Goal: Find specific page/section: Find specific page/section

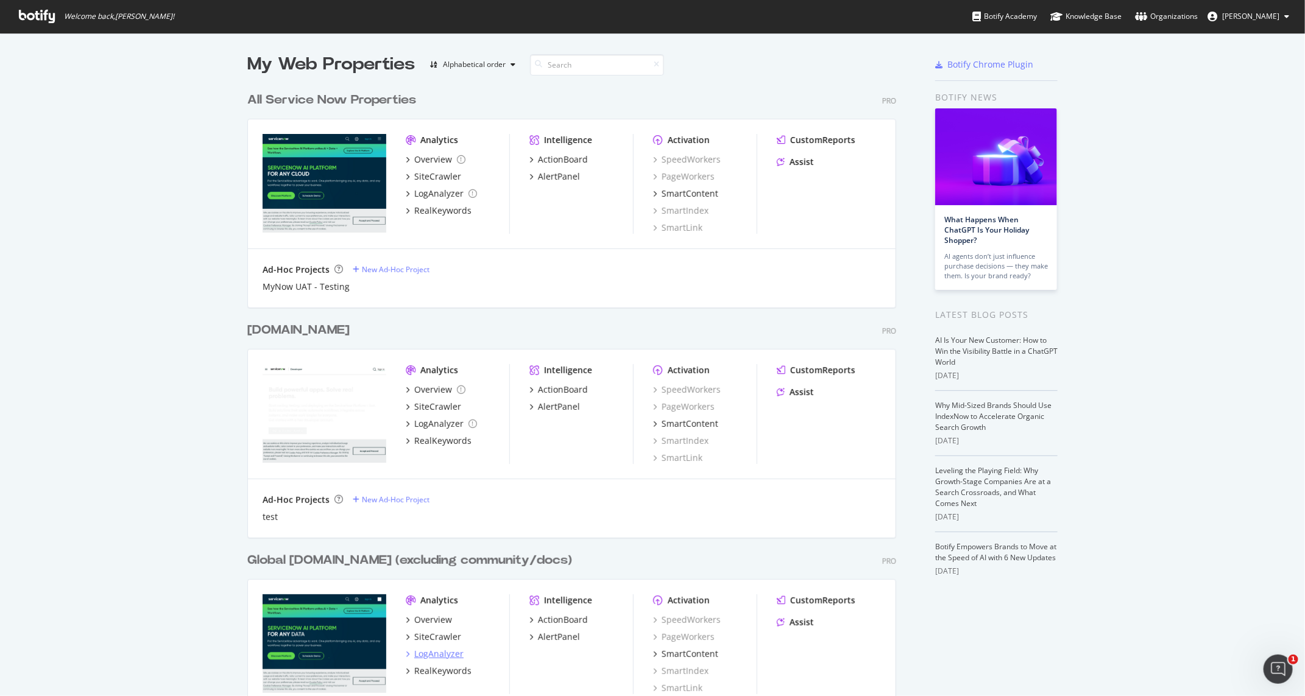
click at [432, 654] on div "LogAnalyzer" at bounding box center [438, 654] width 49 height 12
